Goal: Information Seeking & Learning: Compare options

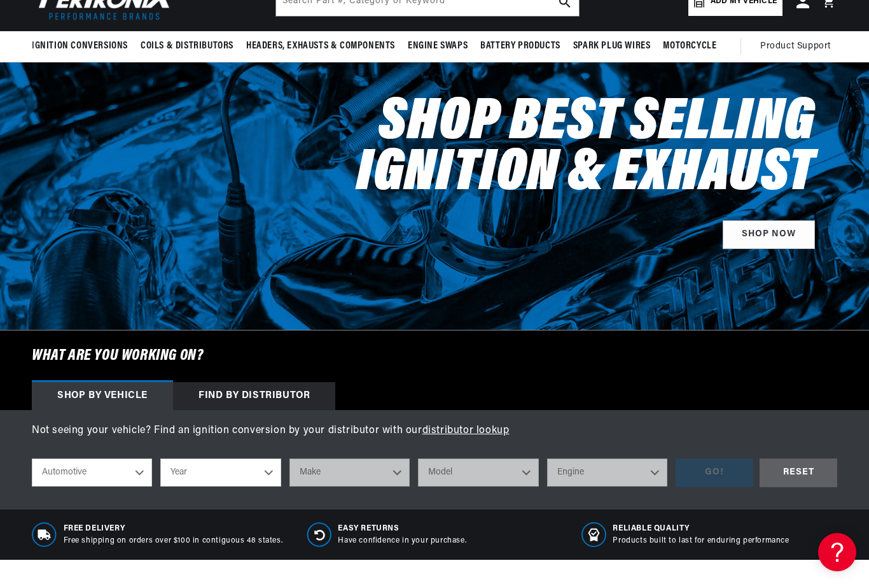
scroll to position [128, 0]
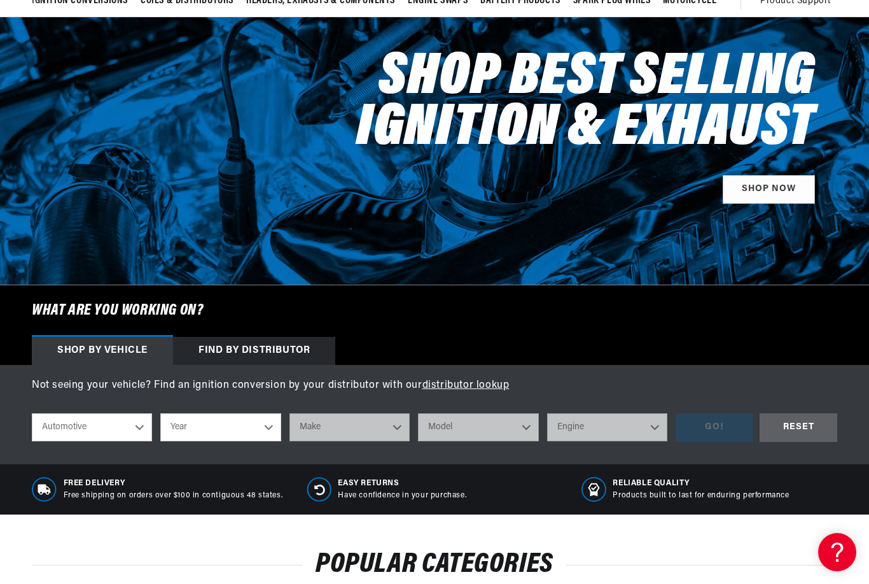
click at [130, 430] on select "Automotive Agricultural Industrial Marine Motorcycle" at bounding box center [92, 427] width 120 height 28
click at [262, 428] on select "Year 2026 2025 2024 2023 2022 2021 2020 2019 2018 2017 2016 2015 2014 2013 2012…" at bounding box center [220, 427] width 120 height 28
select select "1959"
click at [253, 418] on select "2026 2025 2024 2023 2022 2021 2020 2019 2018 2017 2016 2015 2014 2013 2012 2011…" at bounding box center [220, 427] width 120 height 28
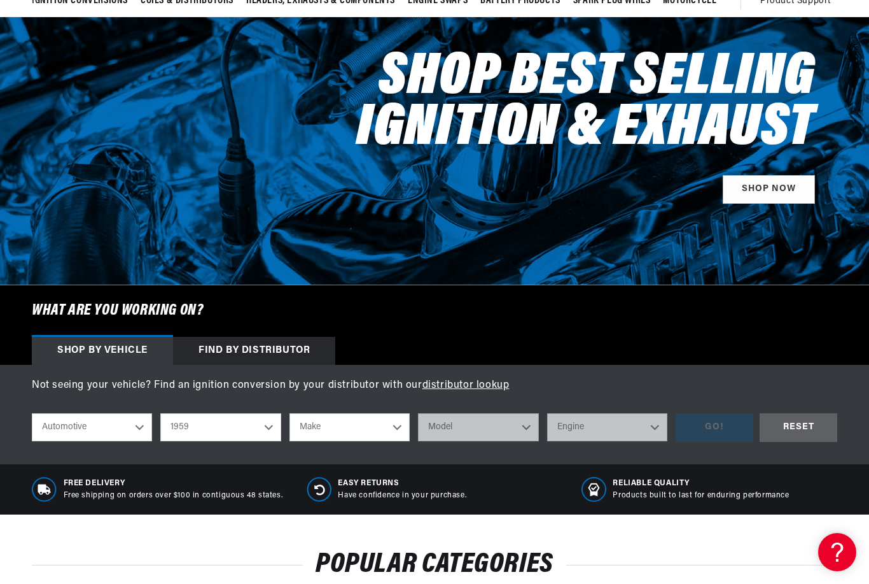
select select "1964"
click at [394, 416] on select "Make American Motors Aston Martin Austin Austin Healey Bentley Buick Cadillac C…" at bounding box center [350, 427] width 120 height 28
select select "Dodge"
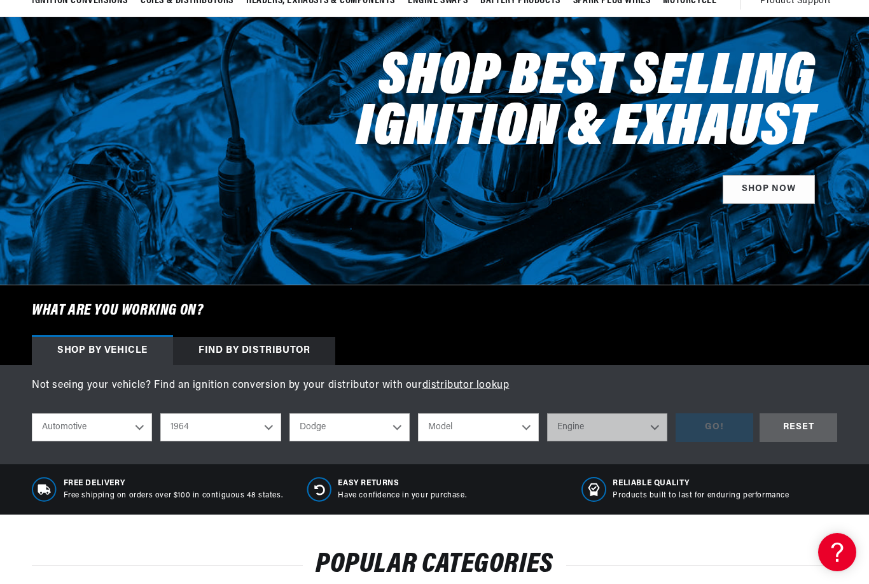
click at [517, 426] on select "Model 330 440 880 A100 A100 Truck D100 Series D200 Series D300 Series Dart Pola…" at bounding box center [478, 427] width 120 height 28
select select "440"
click at [641, 418] on select "Engine 318cid / 5.2L 383cid / 6.3L 426cid / 7.0L" at bounding box center [607, 427] width 120 height 28
select select "318cid-5.2L"
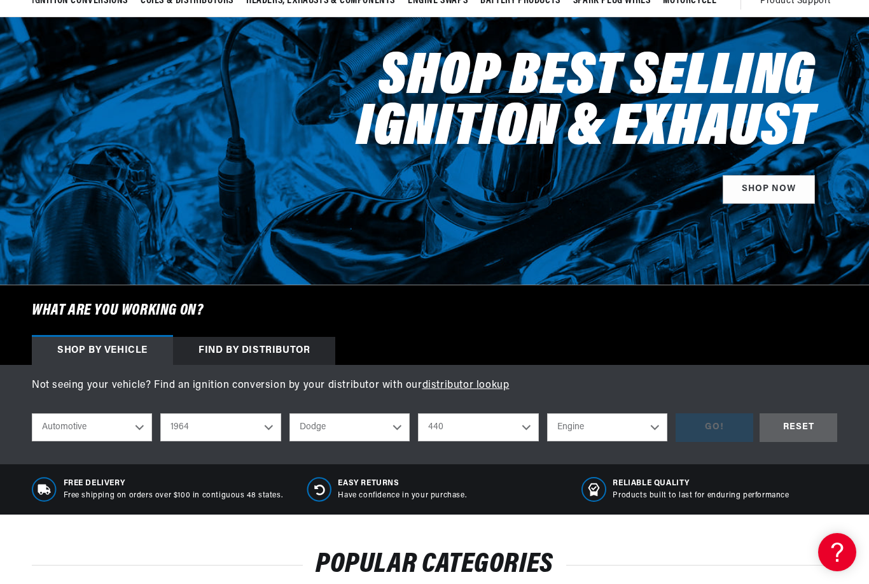
select select "318cid-5.2L"
click at [704, 431] on div "GO!" at bounding box center [715, 427] width 78 height 29
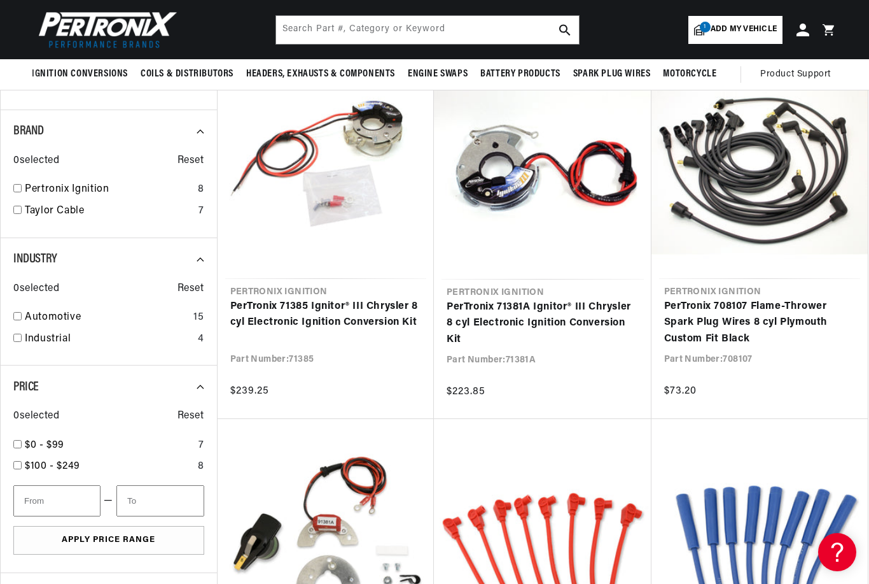
scroll to position [508, 0]
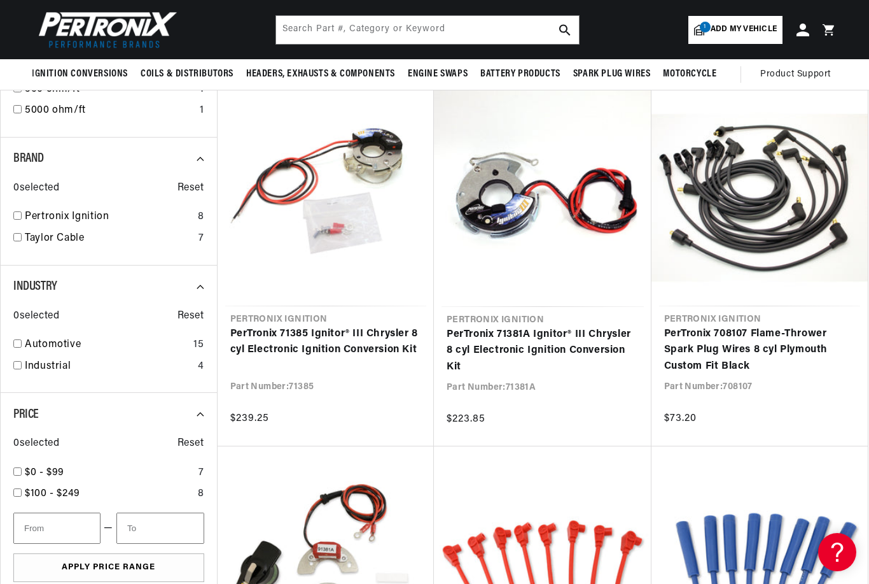
click at [324, 338] on link "PerTronix 71385 Ignitor® III Chrysler 8 cyl Electronic Ignition Conversion Kit" at bounding box center [326, 342] width 192 height 32
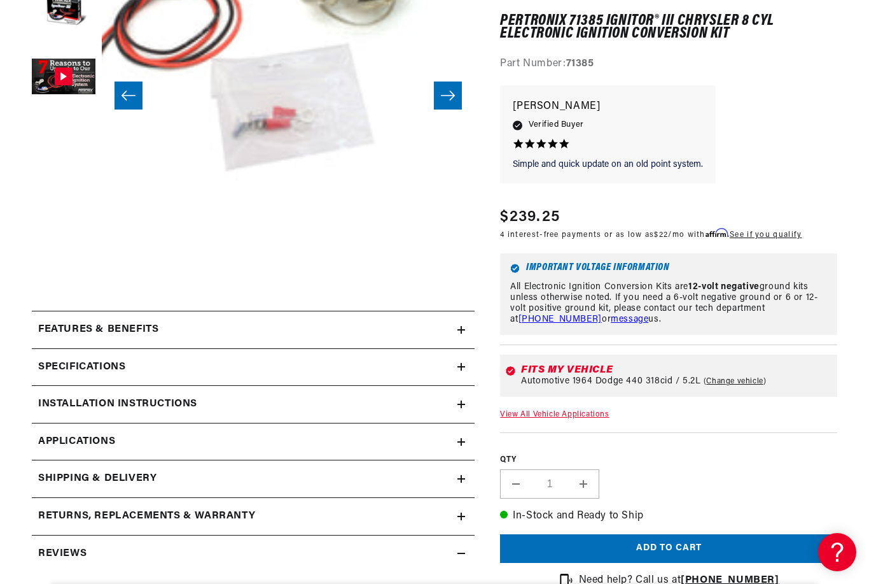
click at [316, 364] on div "Specifications" at bounding box center [245, 367] width 426 height 17
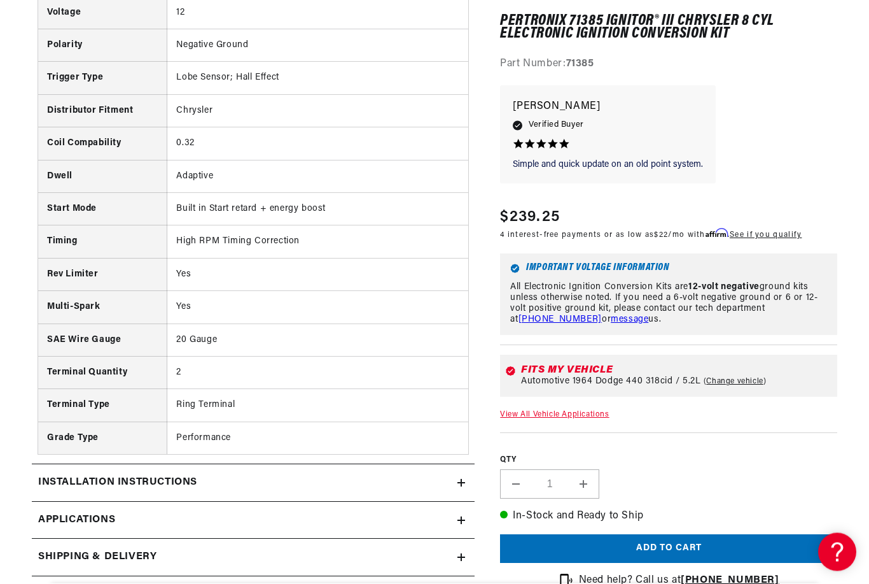
scroll to position [708, 0]
click at [423, 505] on link "Applications" at bounding box center [253, 520] width 443 height 38
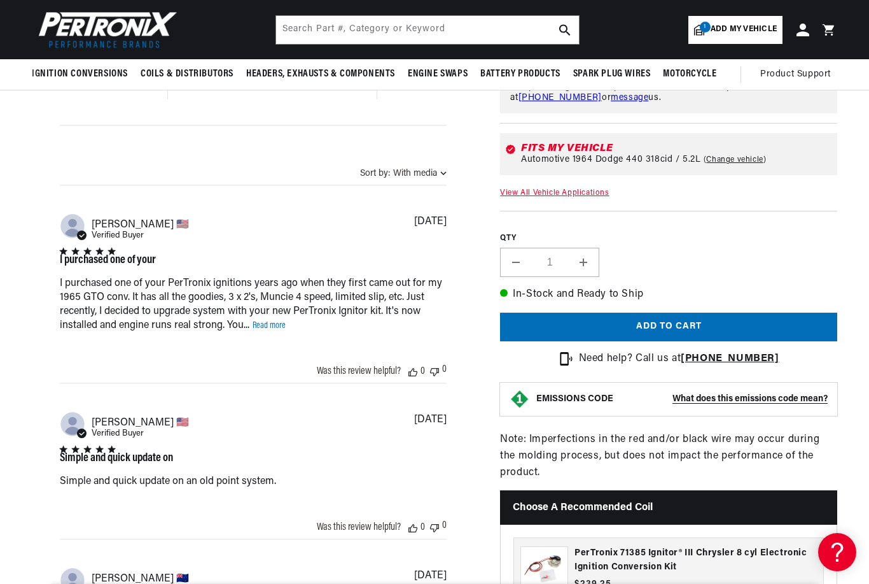
scroll to position [0, 386]
click at [271, 330] on link "Read more" at bounding box center [269, 326] width 33 height 10
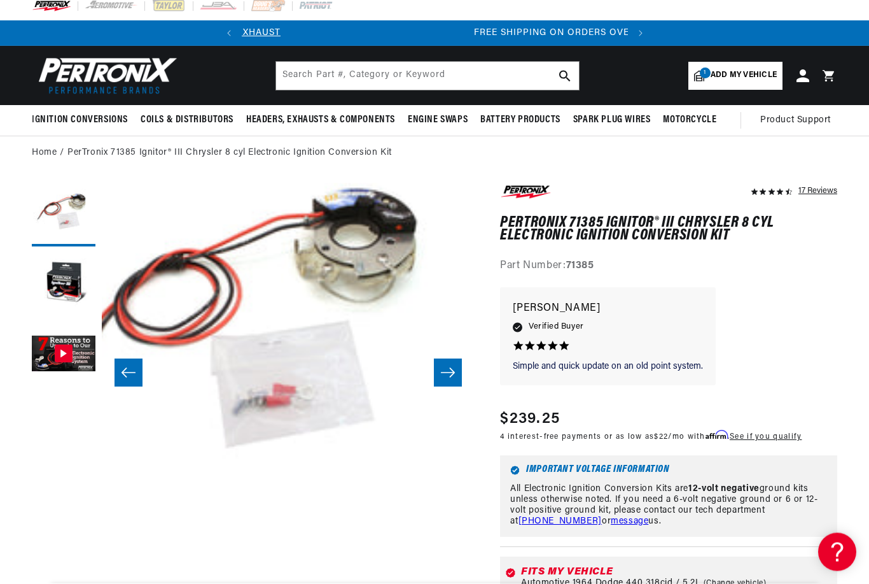
scroll to position [9, 0]
click at [60, 353] on button "Gallery Viewer" at bounding box center [64, 355] width 64 height 64
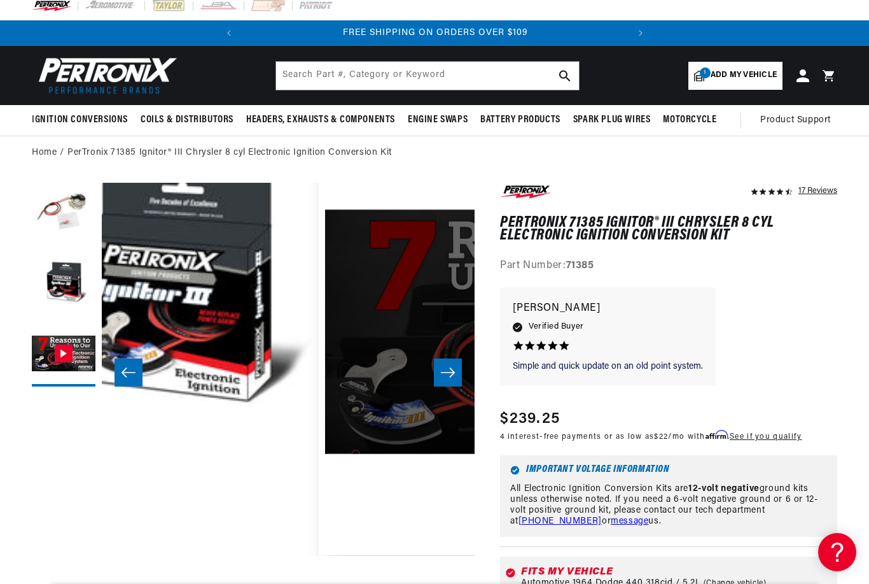
scroll to position [38, 746]
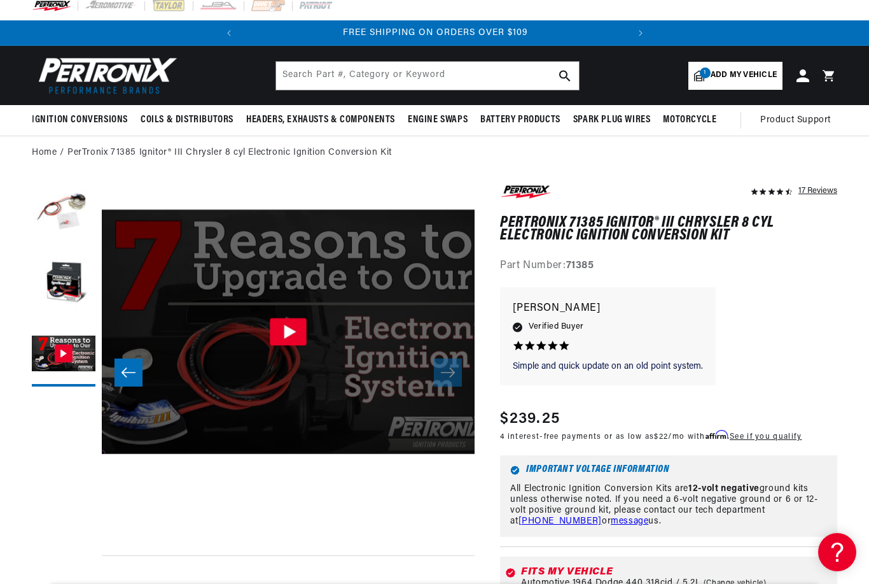
click at [279, 332] on icon "Gallery Viewer" at bounding box center [288, 331] width 37 height 27
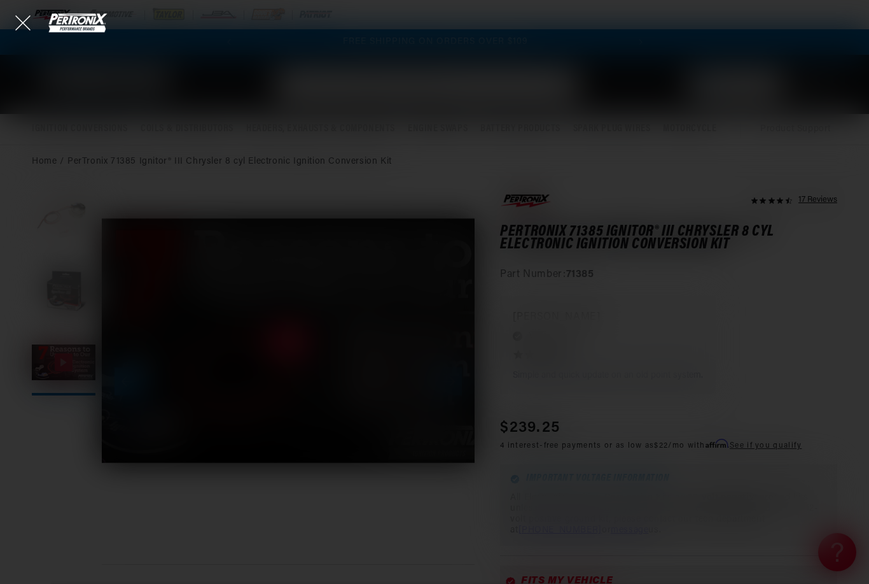
scroll to position [0, 0]
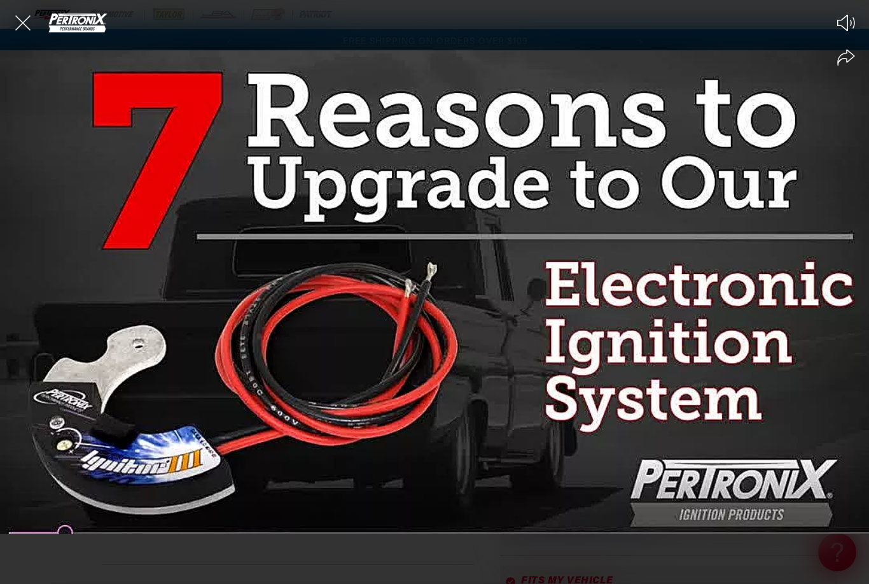
click at [427, 302] on div at bounding box center [434, 292] width 869 height 584
click at [846, 61] on icon "Share video" at bounding box center [846, 57] width 18 height 17
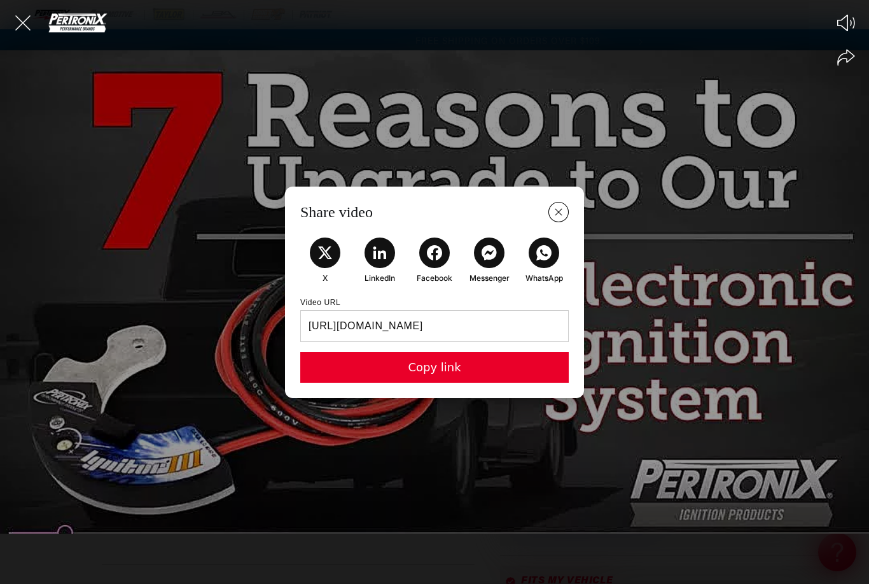
scroll to position [0, 386]
click at [560, 220] on icon "Close Share Modal" at bounding box center [558, 212] width 16 height 16
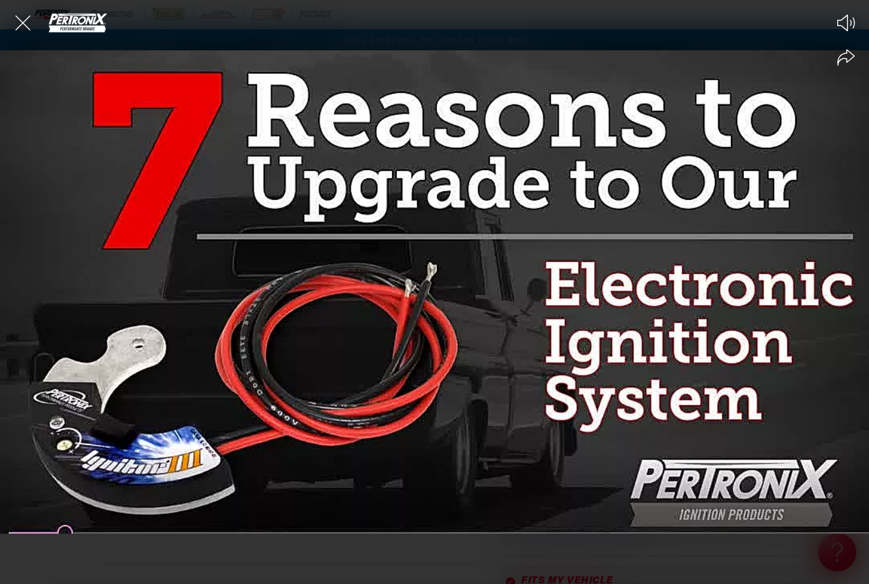
click at [367, 330] on div at bounding box center [434, 292] width 869 height 584
click at [31, 21] on icon "Close the video player" at bounding box center [23, 23] width 28 height 28
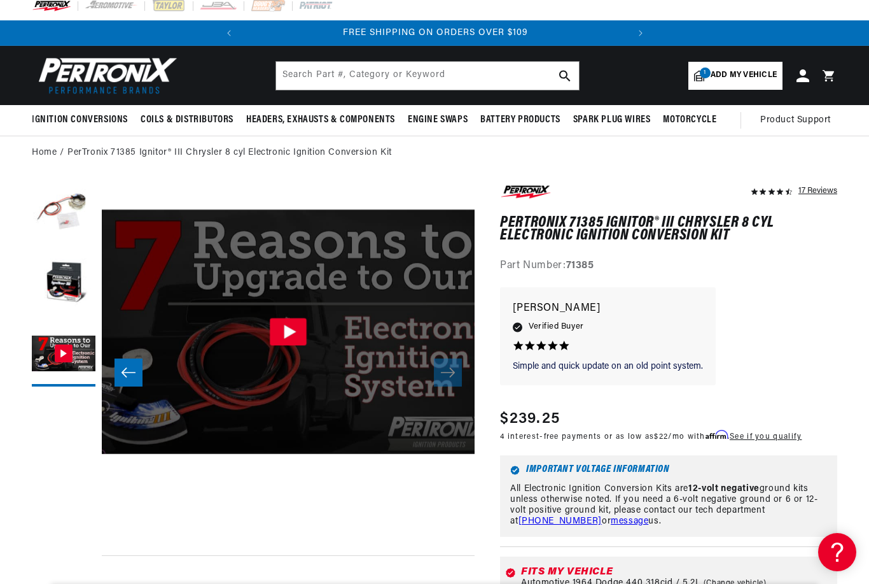
click at [293, 329] on icon "Gallery Viewer" at bounding box center [290, 332] width 12 height 14
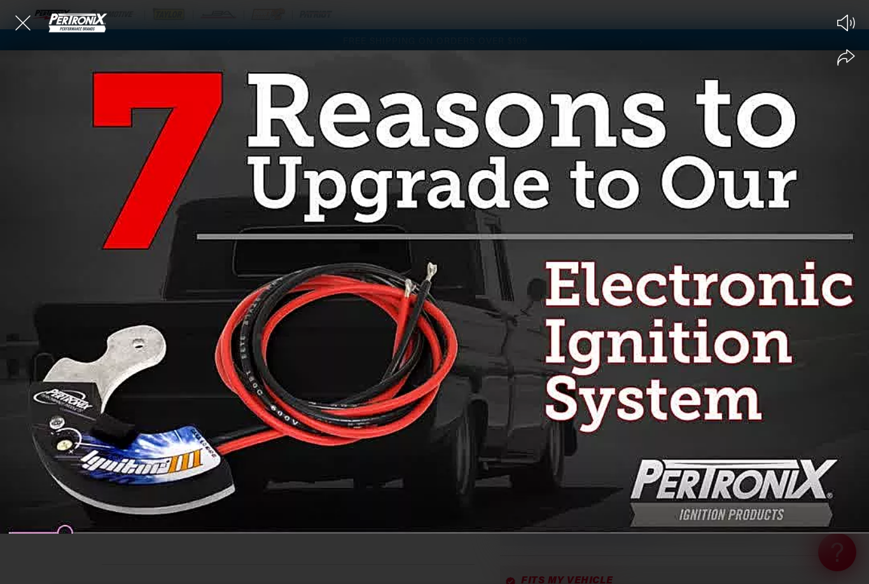
click at [265, 512] on div at bounding box center [434, 292] width 869 height 584
click at [431, 302] on circle at bounding box center [435, 292] width 50 height 50
click at [26, 26] on icon "Close the video player" at bounding box center [22, 22] width 15 height 15
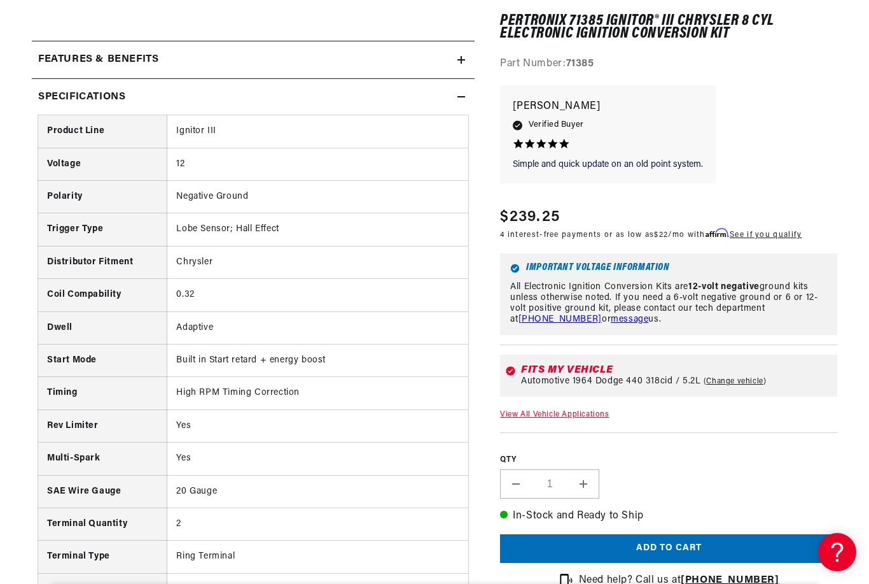
scroll to position [591, 0]
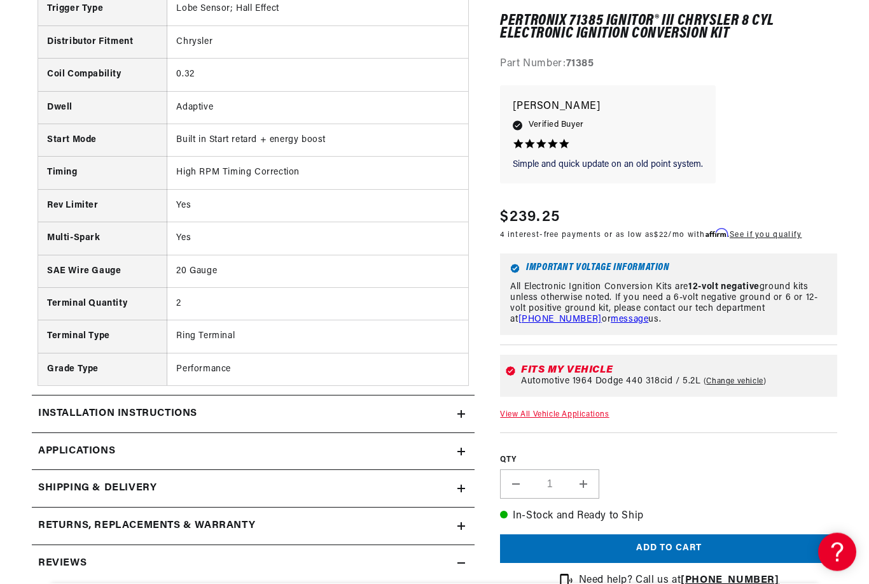
click at [97, 410] on h2 "Installation instructions" at bounding box center [117, 414] width 159 height 17
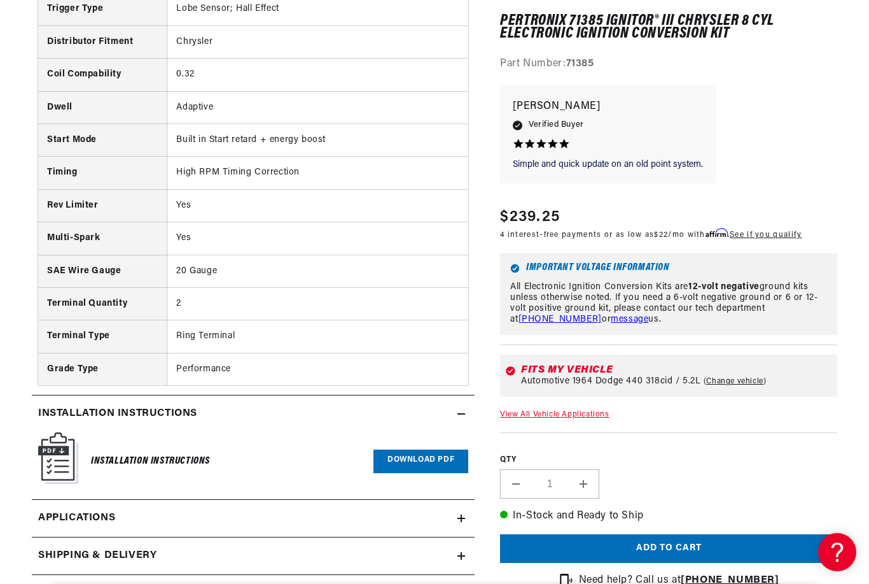
scroll to position [0, 0]
click at [408, 465] on link "Download PDF" at bounding box center [421, 461] width 95 height 24
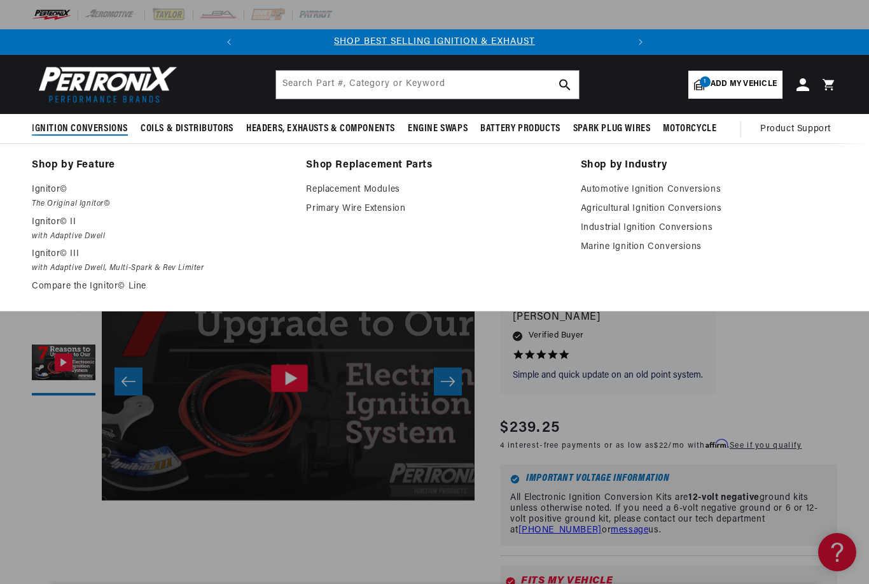
click at [99, 267] on em "with Adaptive Dwell, Multi-Spark & Rev Limiter" at bounding box center [160, 268] width 256 height 13
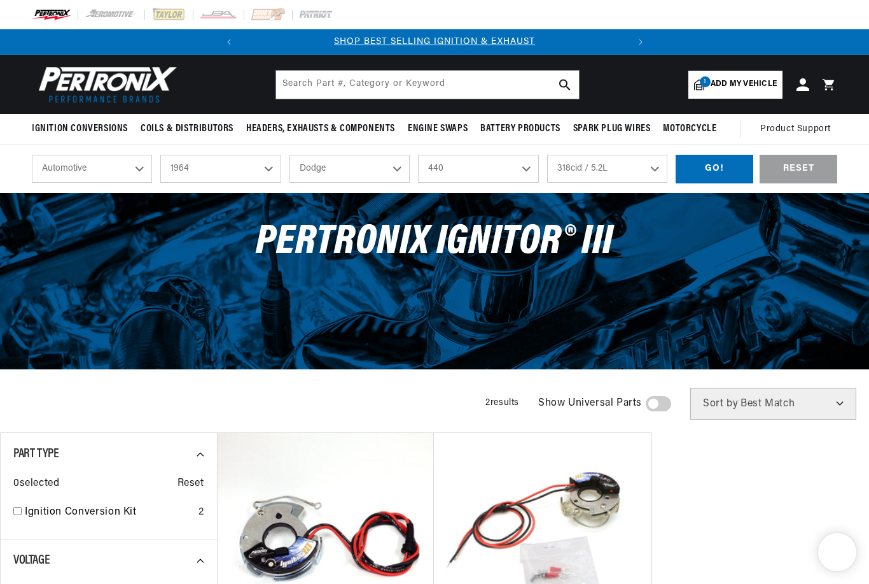
select select "1964"
select select "Dodge"
select select "440"
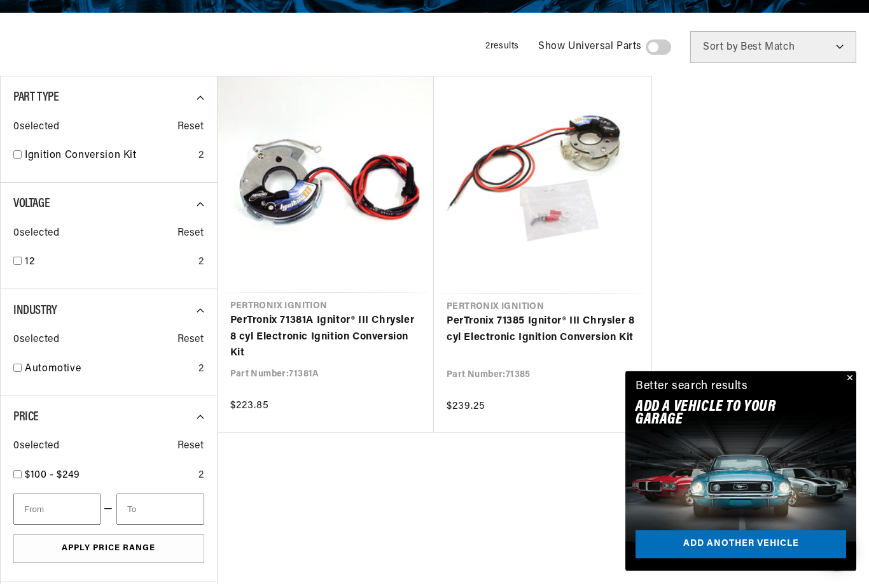
scroll to position [356, 0]
click at [540, 329] on link "PerTronix 71385 Ignitor® III Chrysler 8 cyl Electronic Ignition Conversion Kit" at bounding box center [543, 329] width 192 height 32
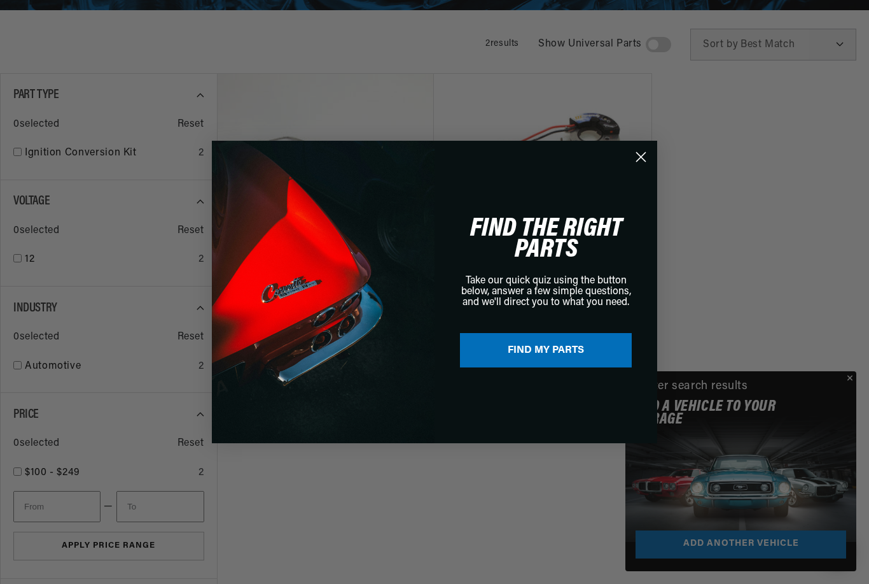
scroll to position [383, 0]
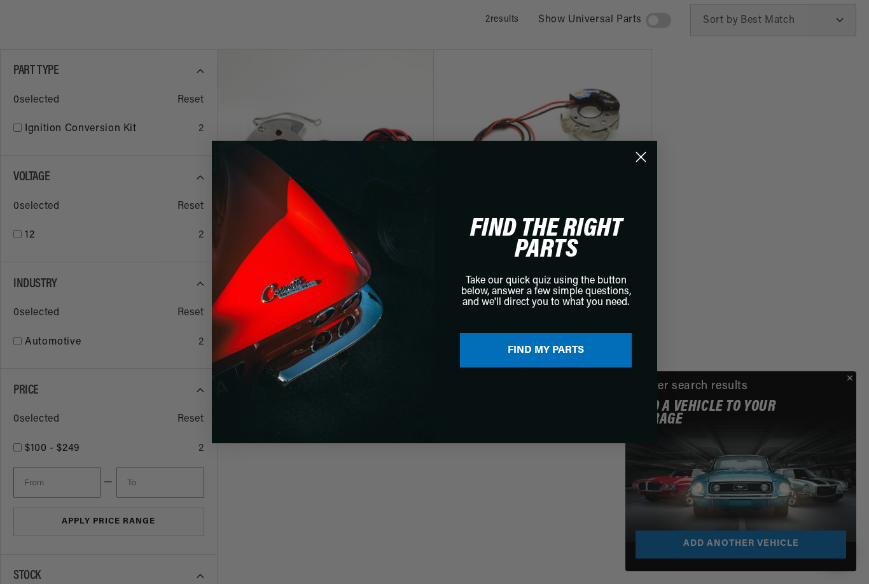
click at [650, 167] on circle "Close dialog" at bounding box center [641, 156] width 21 height 21
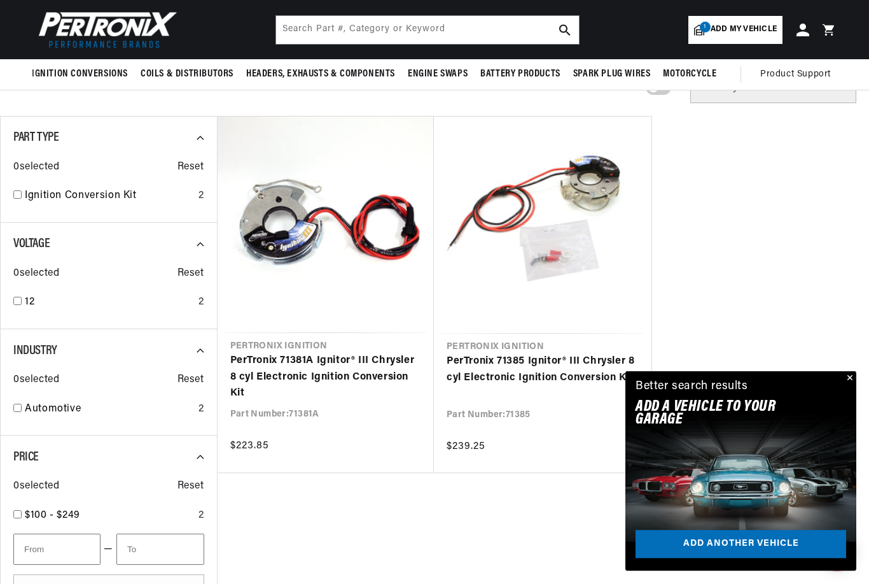
scroll to position [316, 0]
click at [304, 363] on link "PerTronix 71381A Ignitor® III Chrysler 8 cyl Electronic Ignition Conversion Kit" at bounding box center [326, 377] width 192 height 49
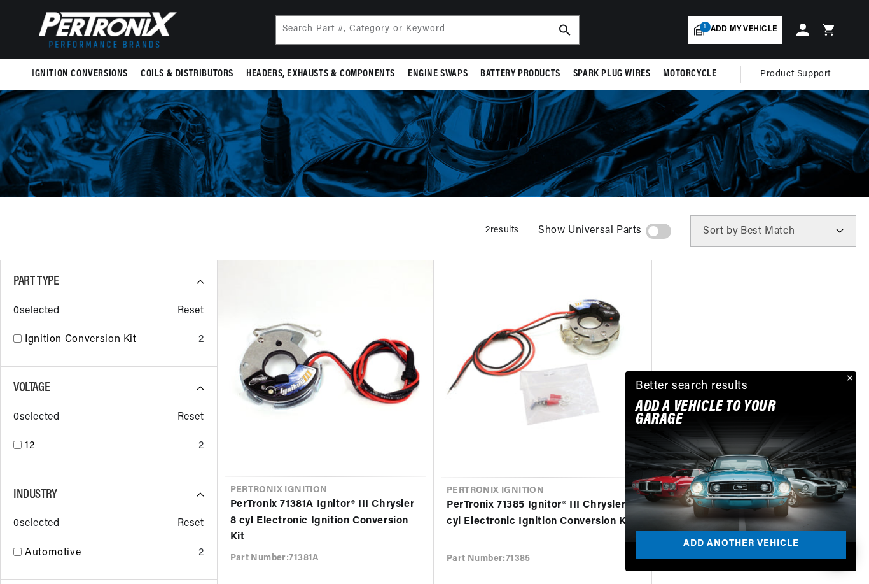
scroll to position [355, 0]
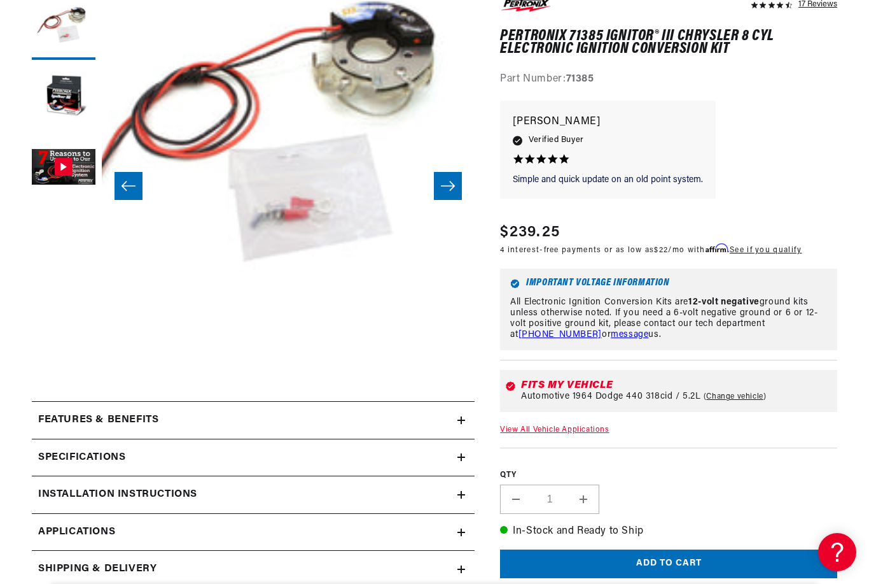
scroll to position [0, 386]
click at [296, 431] on summary "Features & Benefits" at bounding box center [253, 420] width 443 height 37
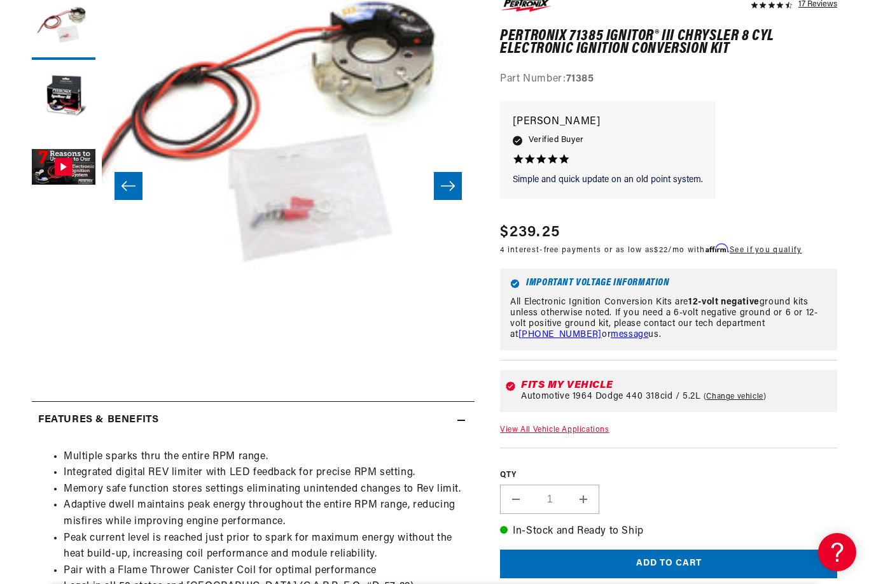
scroll to position [0, 0]
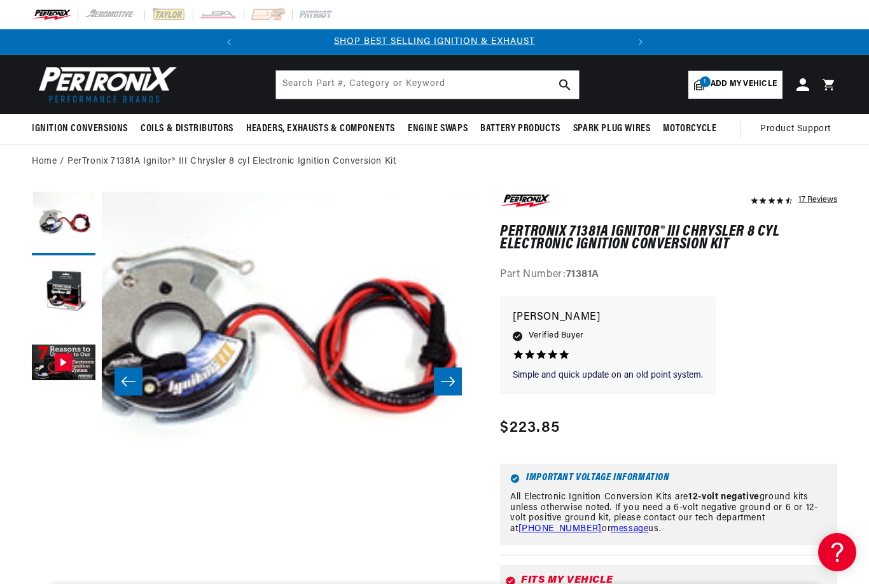
scroll to position [38, 26]
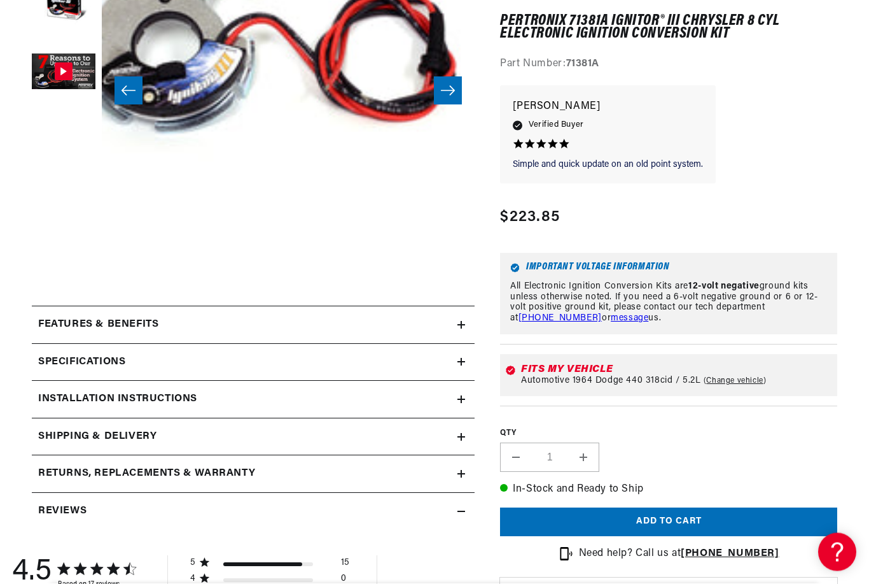
click at [278, 328] on div "Features & Benefits" at bounding box center [245, 325] width 426 height 17
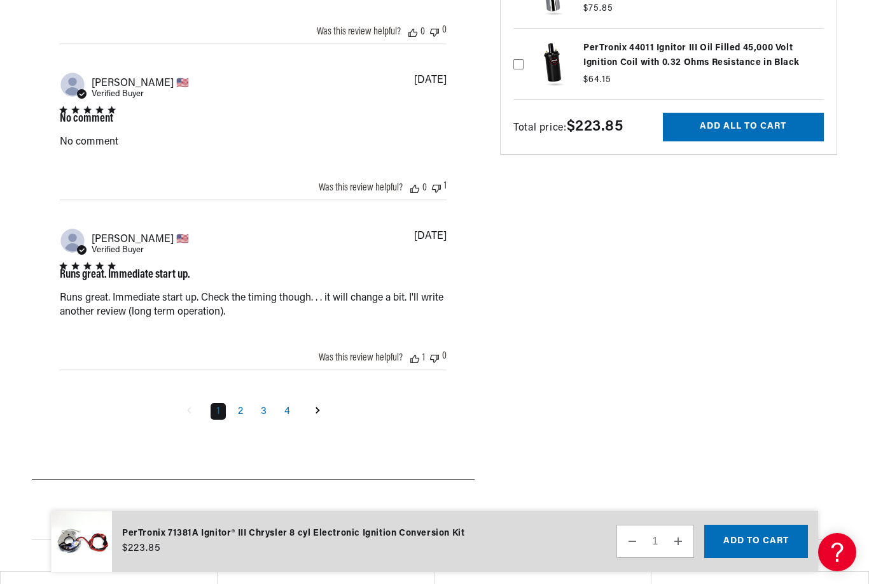
scroll to position [2032, 0]
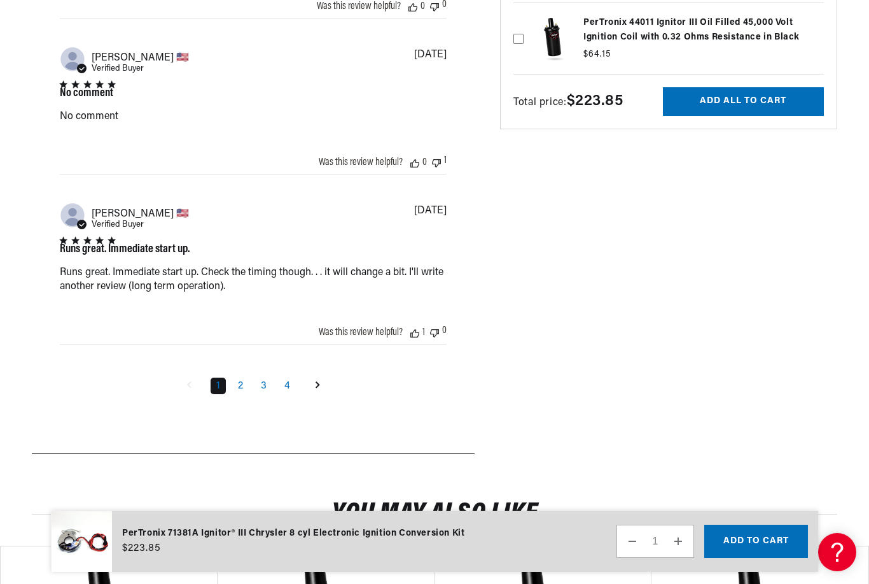
click at [244, 394] on link "2" at bounding box center [240, 385] width 17 height 17
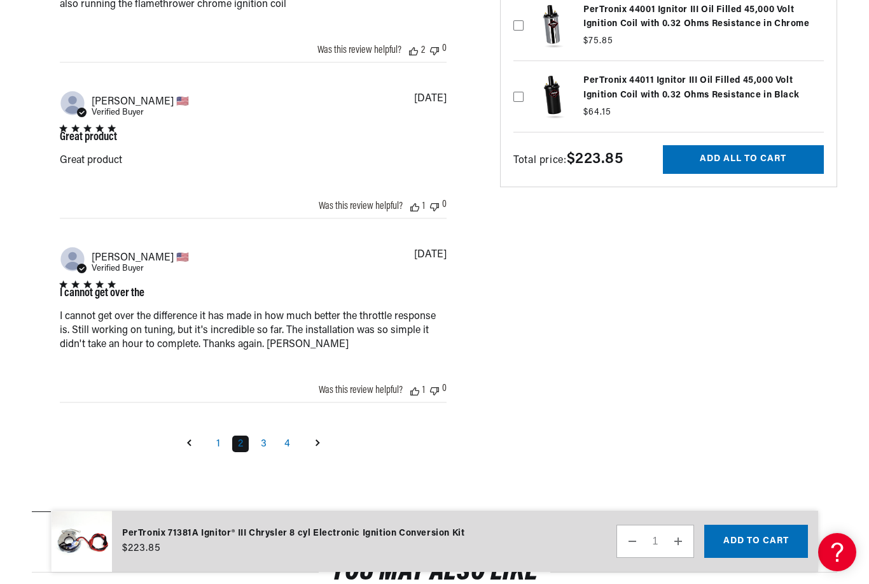
scroll to position [0, 0]
click at [266, 452] on link "3" at bounding box center [263, 443] width 17 height 17
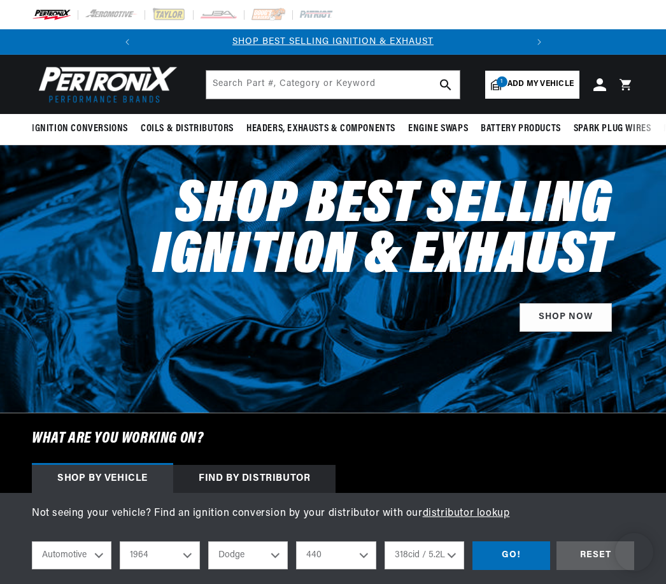
select select "1964"
select select "Dodge"
select select "440"
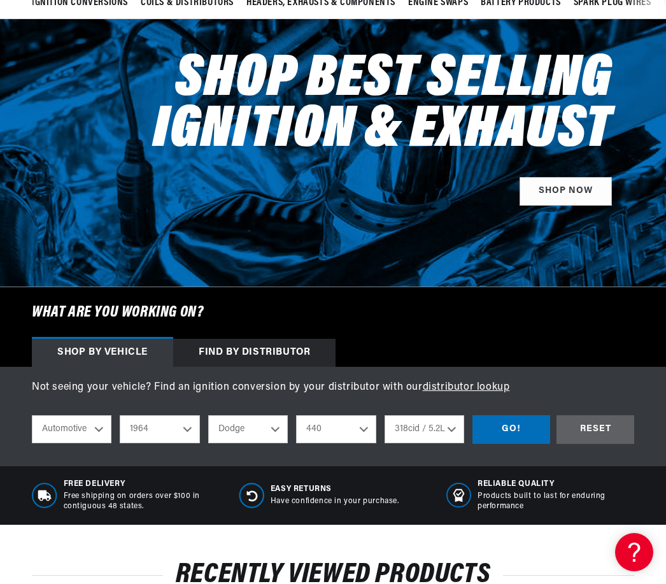
scroll to position [0, 386]
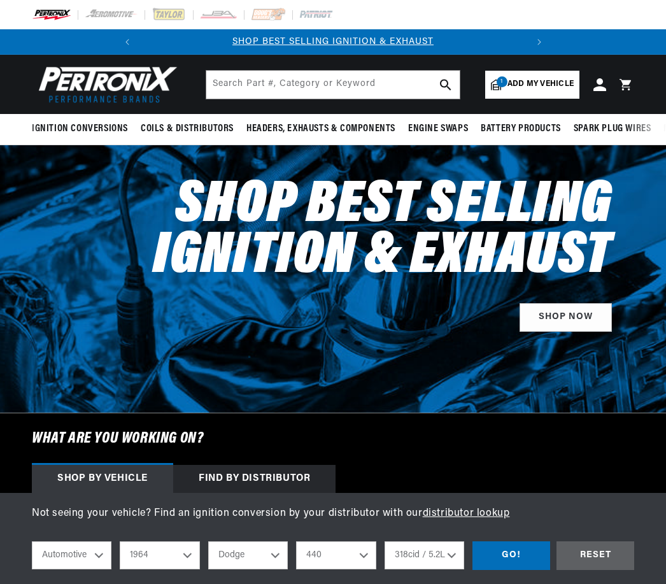
select select "1964"
select select "Dodge"
select select "440"
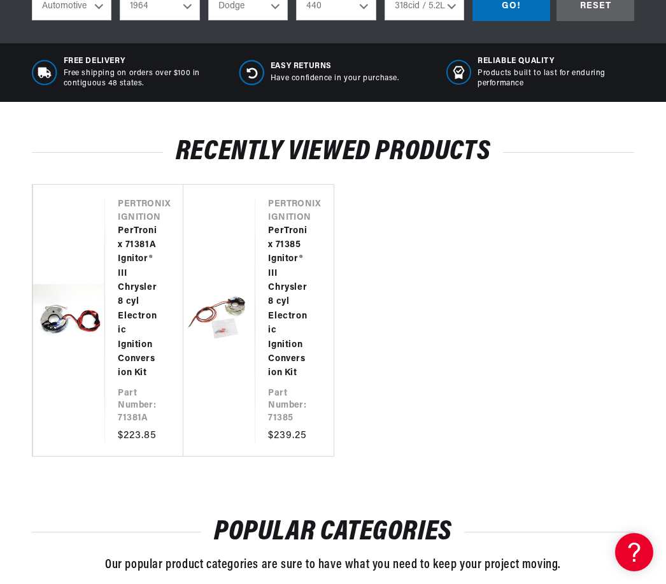
scroll to position [536, 0]
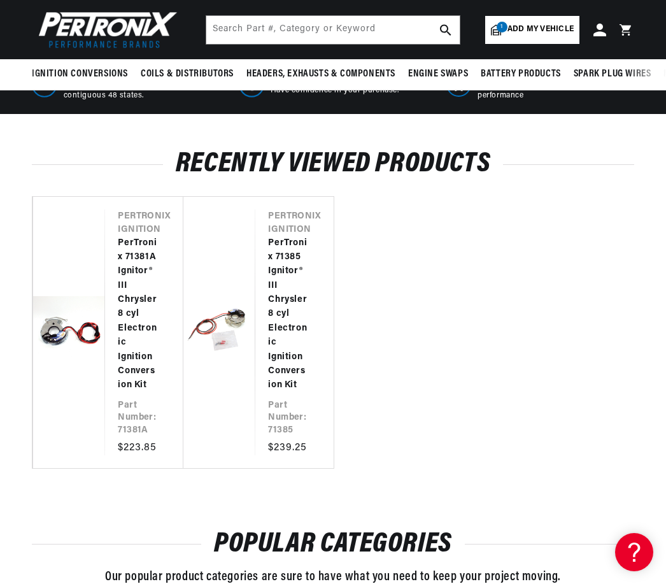
click at [288, 279] on link "PerTronix 71385 Ignitor® III Chrysler 8 cyl Electronic Ignition Conversion Kit" at bounding box center [288, 314] width 40 height 157
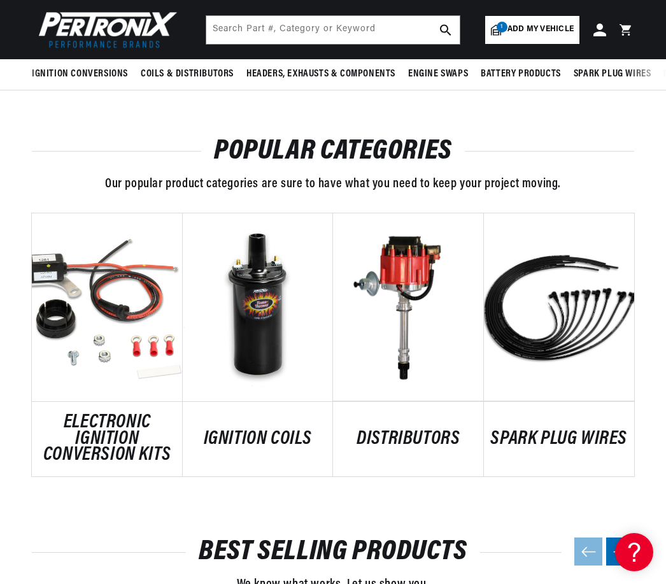
scroll to position [930, 0]
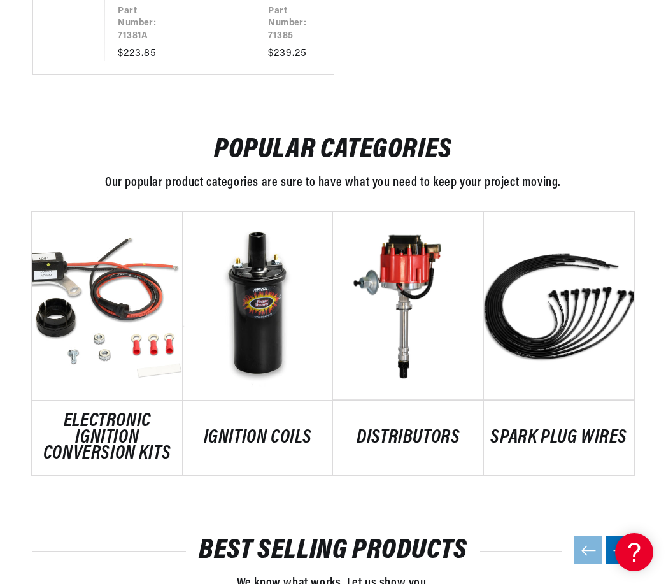
click at [403, 430] on link "DISTRIBUTORS" at bounding box center [408, 438] width 151 height 17
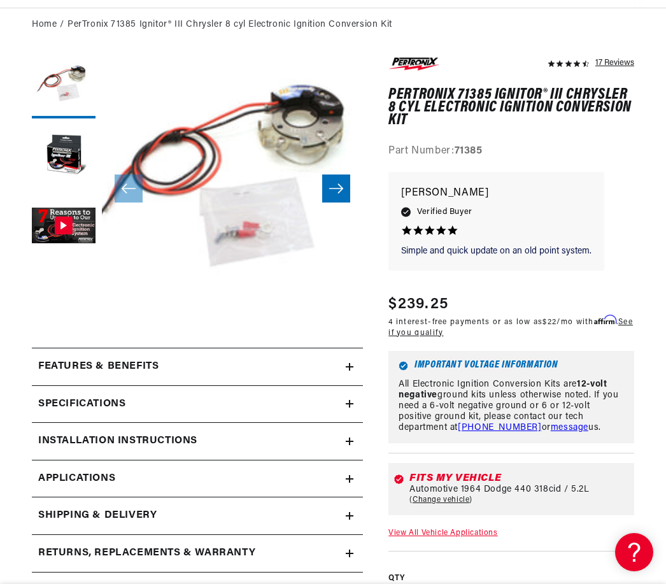
scroll to position [141, 0]
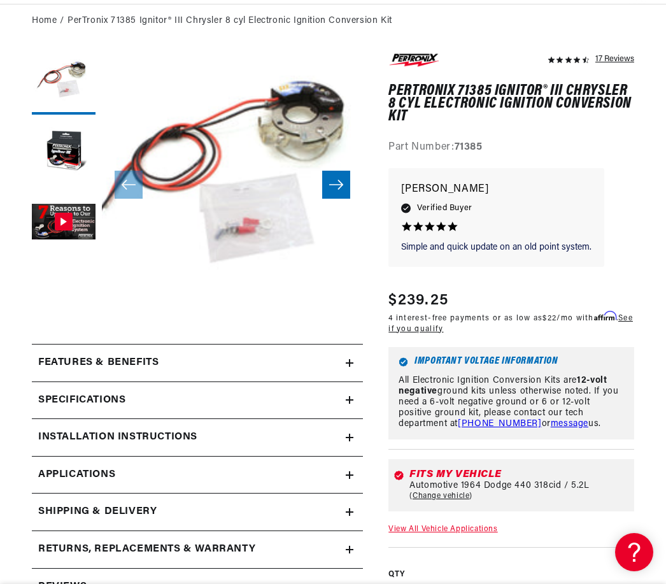
click at [55, 366] on h2 "Features & Benefits" at bounding box center [98, 362] width 120 height 17
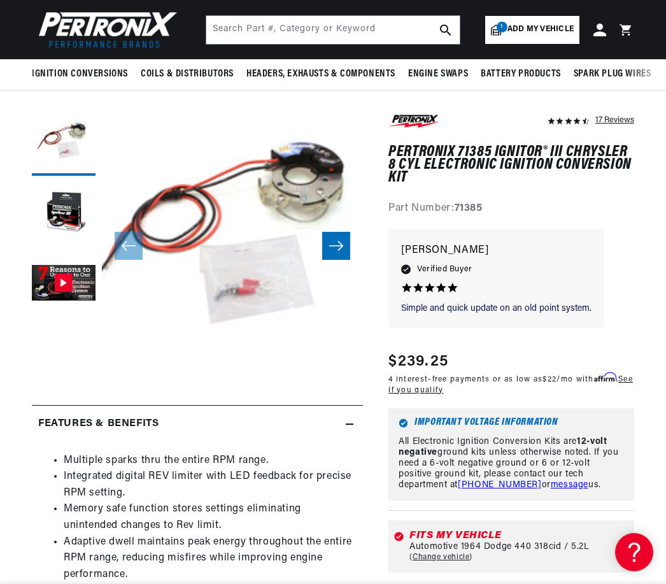
scroll to position [0, 0]
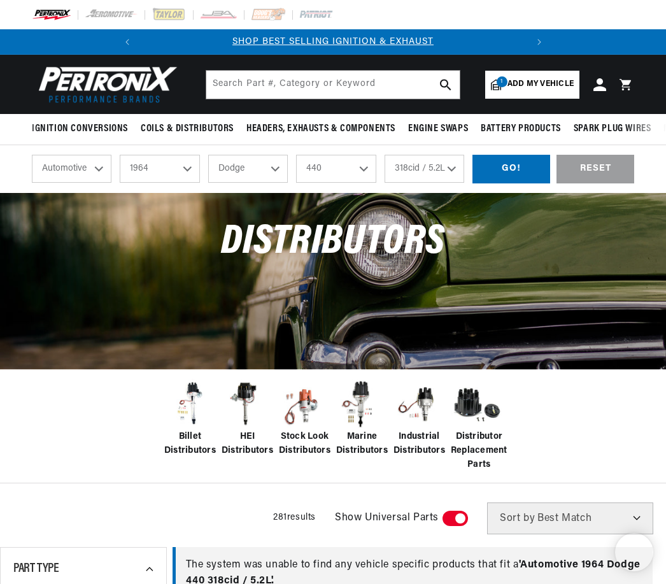
select select "1964"
select select "Dodge"
select select "440"
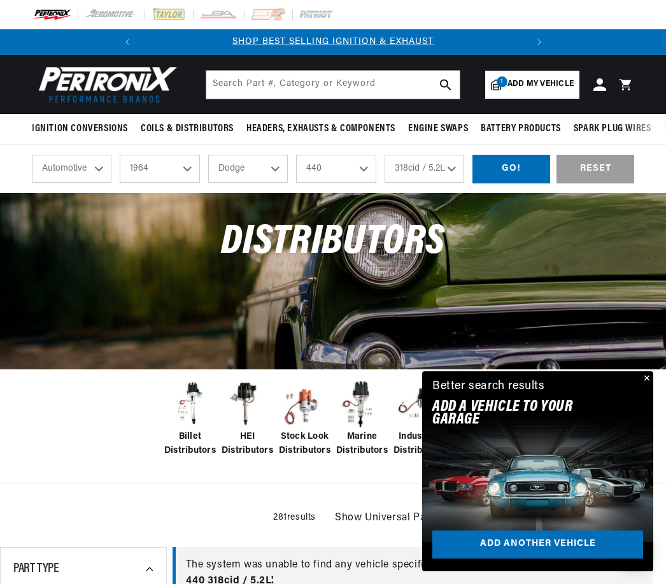
click at [641, 381] on button "Close" at bounding box center [645, 378] width 15 height 15
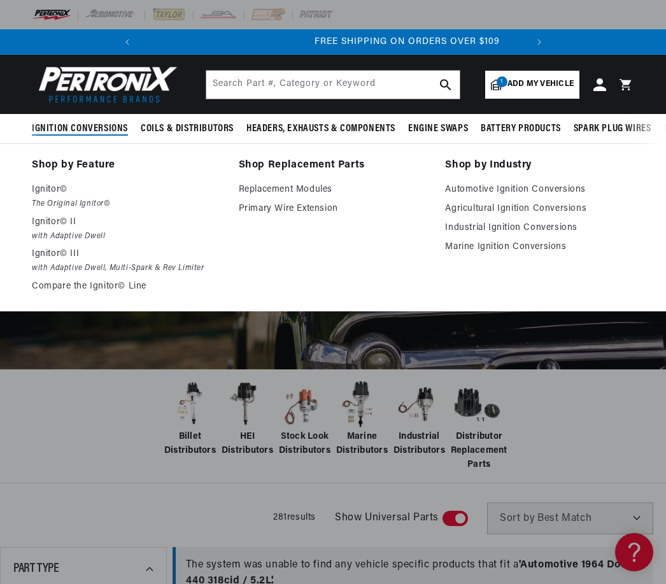
scroll to position [0, 386]
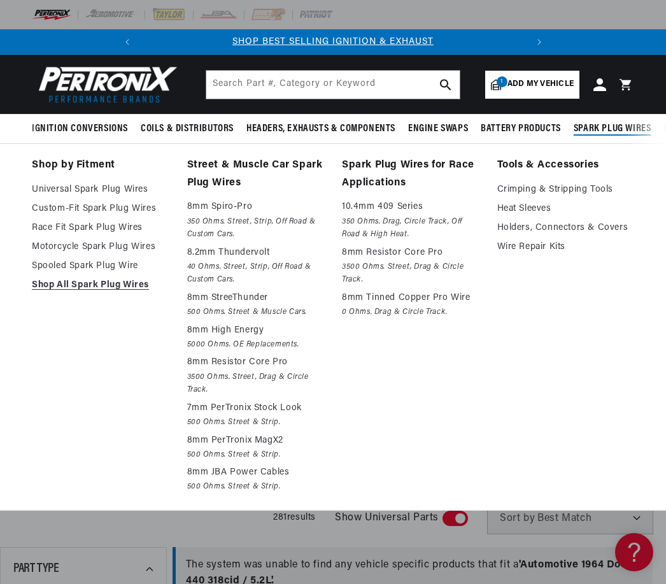
click at [92, 209] on link "Custom-Fit Spark Plug Wires" at bounding box center [100, 208] width 137 height 15
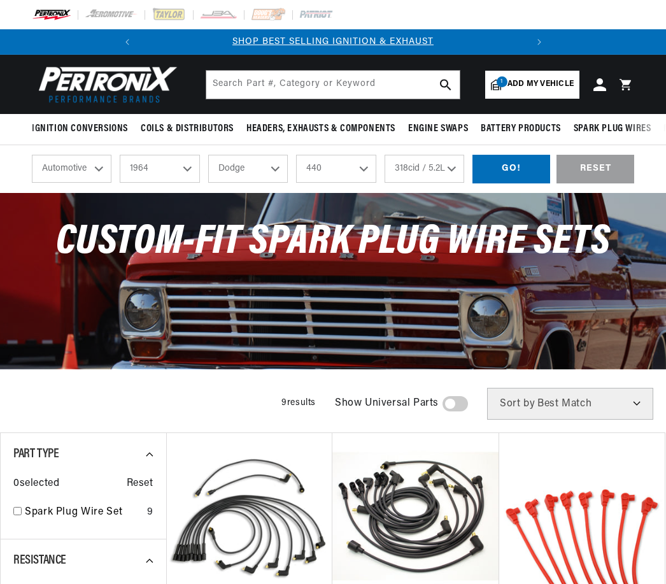
select select "1964"
select select "Dodge"
select select "440"
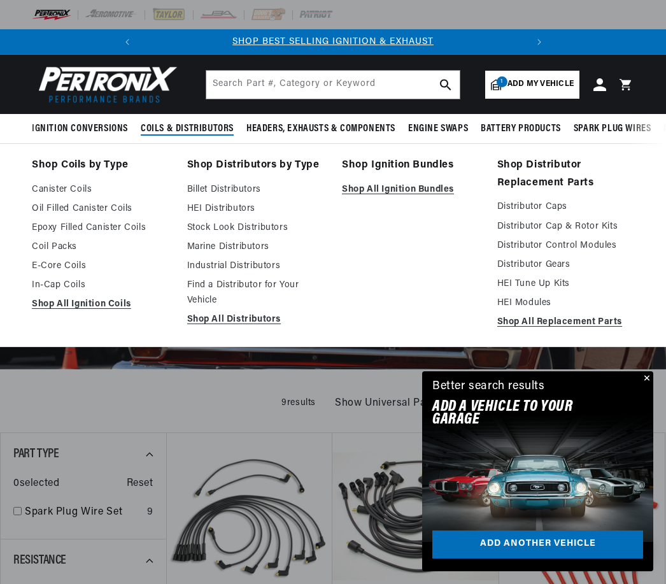
click at [64, 188] on link "Canister Coils" at bounding box center [100, 189] width 137 height 15
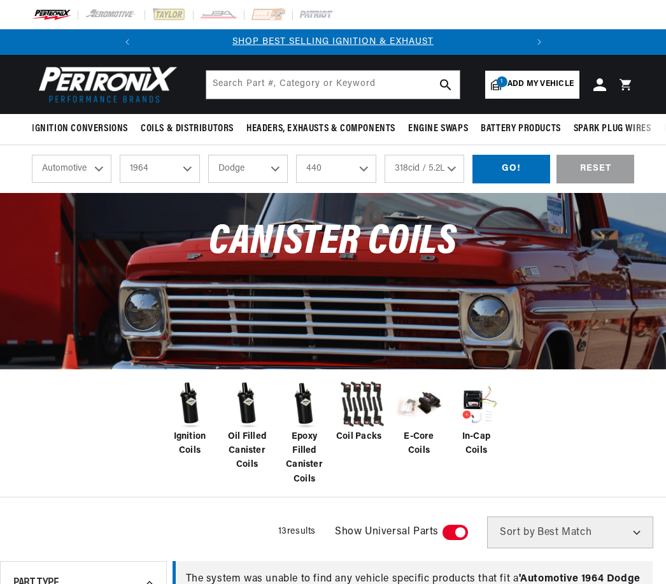
select select "1964"
select select "Dodge"
select select "440"
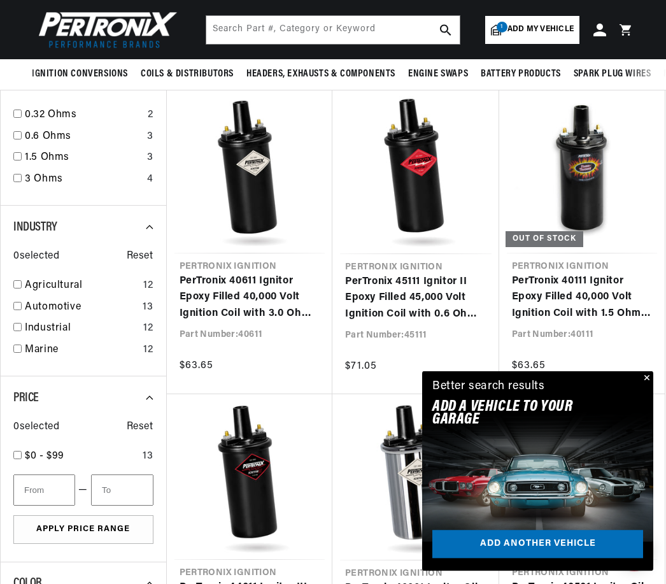
scroll to position [0, 386]
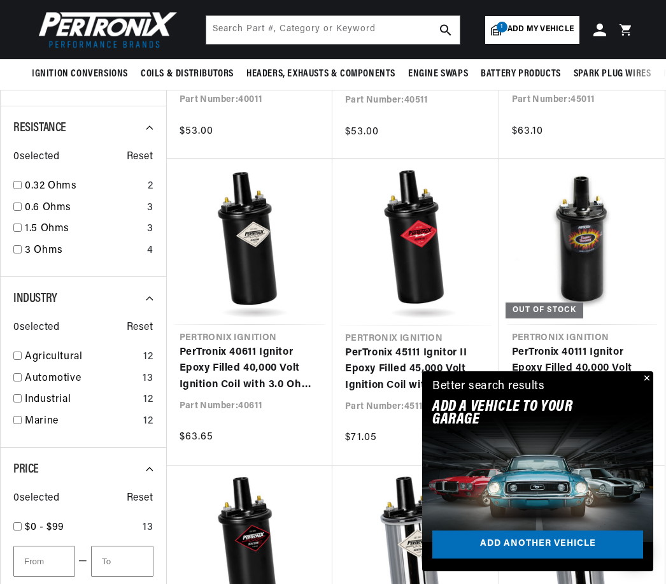
scroll to position [789, 0]
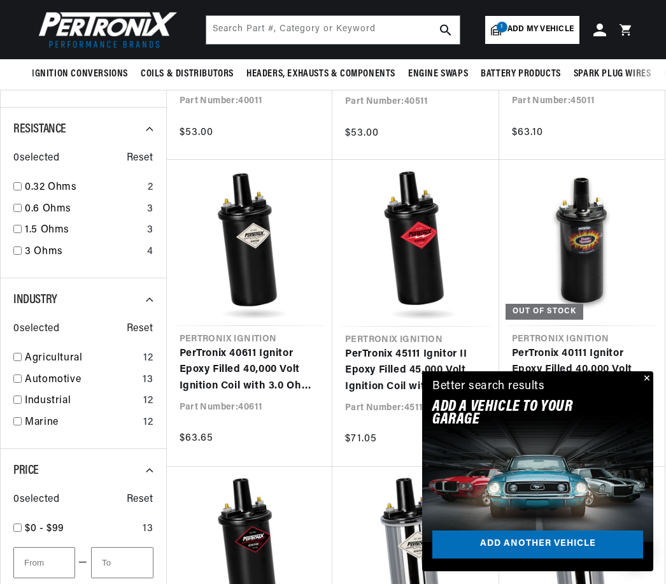
click at [237, 346] on link "PerTronix 40611 Ignitor Epoxy Filled 40,000 Volt Ignition Coil with 3.0 Ohms Re…" at bounding box center [249, 370] width 141 height 49
click at [232, 346] on link "PerTronix 40611 Ignitor Epoxy Filled 40,000 Volt Ignition Coil with 3.0 Ohms Re…" at bounding box center [249, 370] width 141 height 49
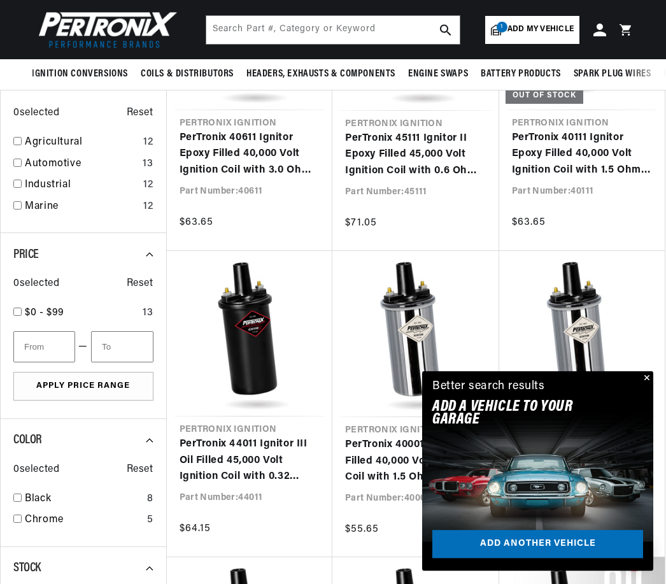
scroll to position [1005, 0]
click at [652, 436] on link "PerTronix 40501 Ignitor Oil Filled 40,000 Volt Ignition Coil with 3.0 Ohms Resi…" at bounding box center [582, 460] width 141 height 49
click at [647, 378] on button "Close" at bounding box center [645, 378] width 15 height 15
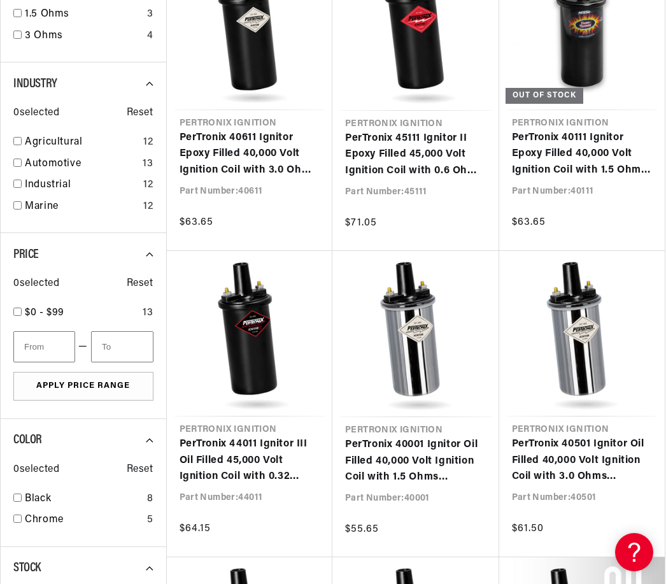
scroll to position [0, 386]
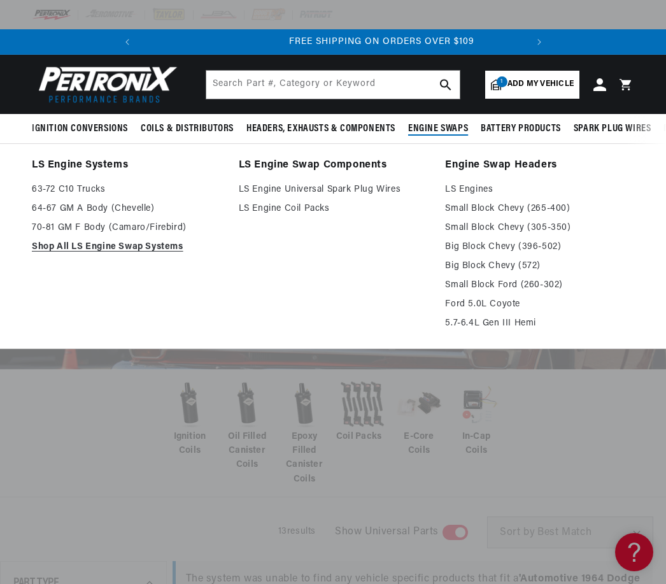
scroll to position [0, 386]
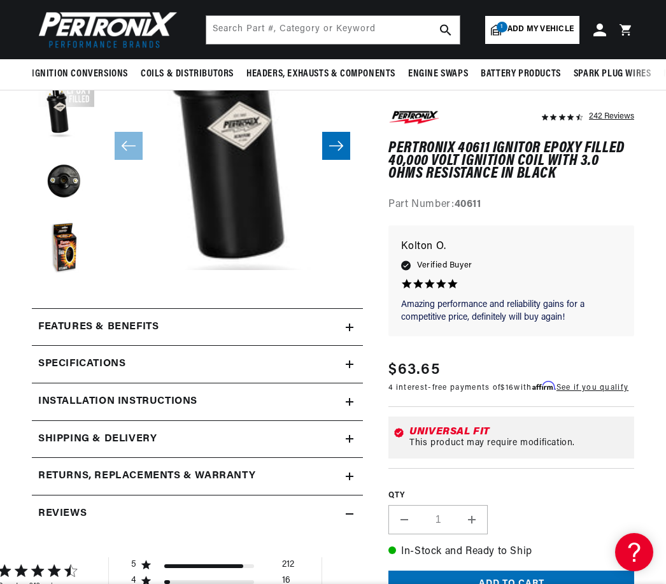
scroll to position [182, 0]
click at [79, 377] on summary "Specifications" at bounding box center [197, 364] width 331 height 37
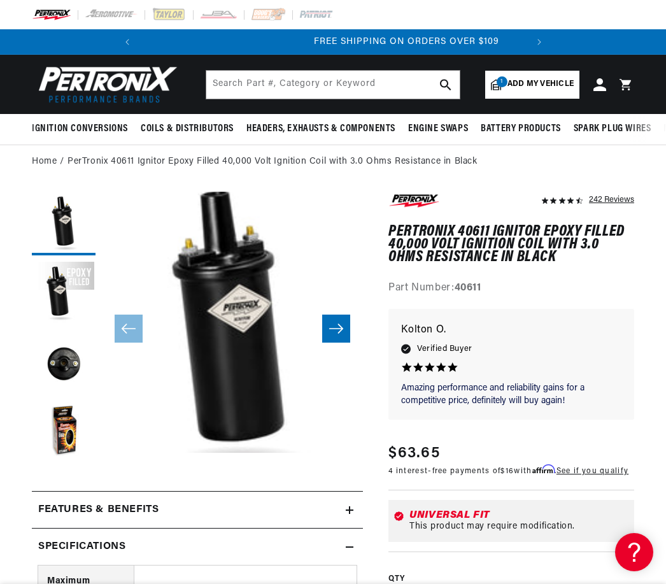
scroll to position [0, 386]
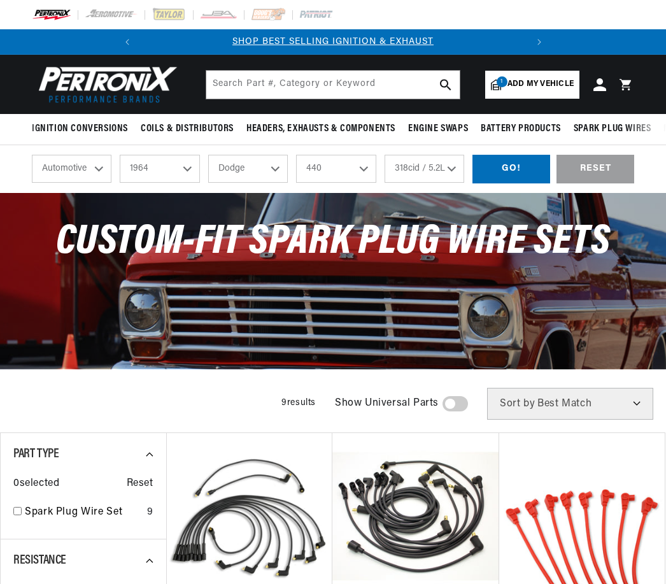
select select "1964"
select select "Dodge"
select select "440"
